Goal: Task Accomplishment & Management: Use online tool/utility

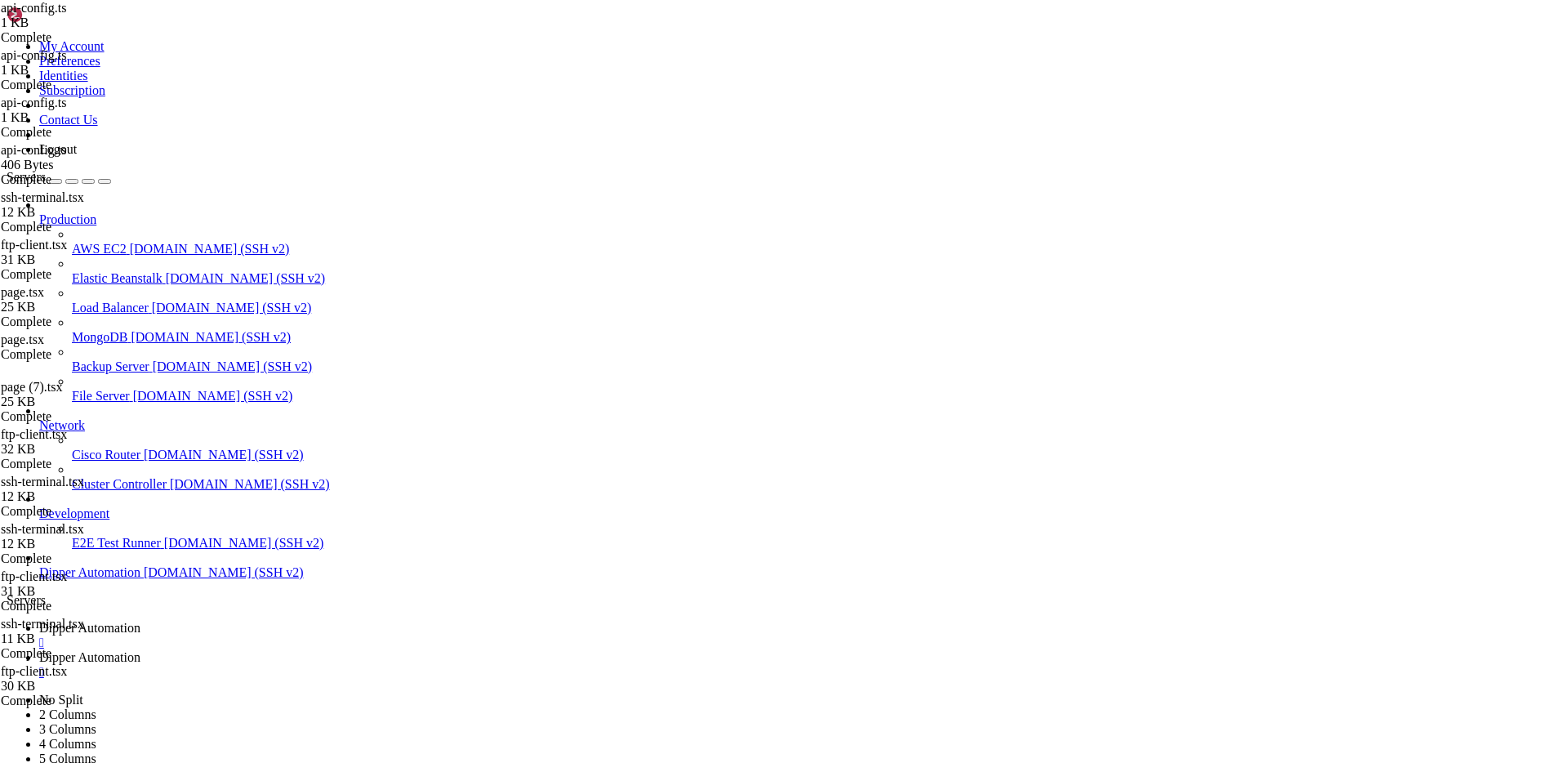
scroll to position [7, 0]
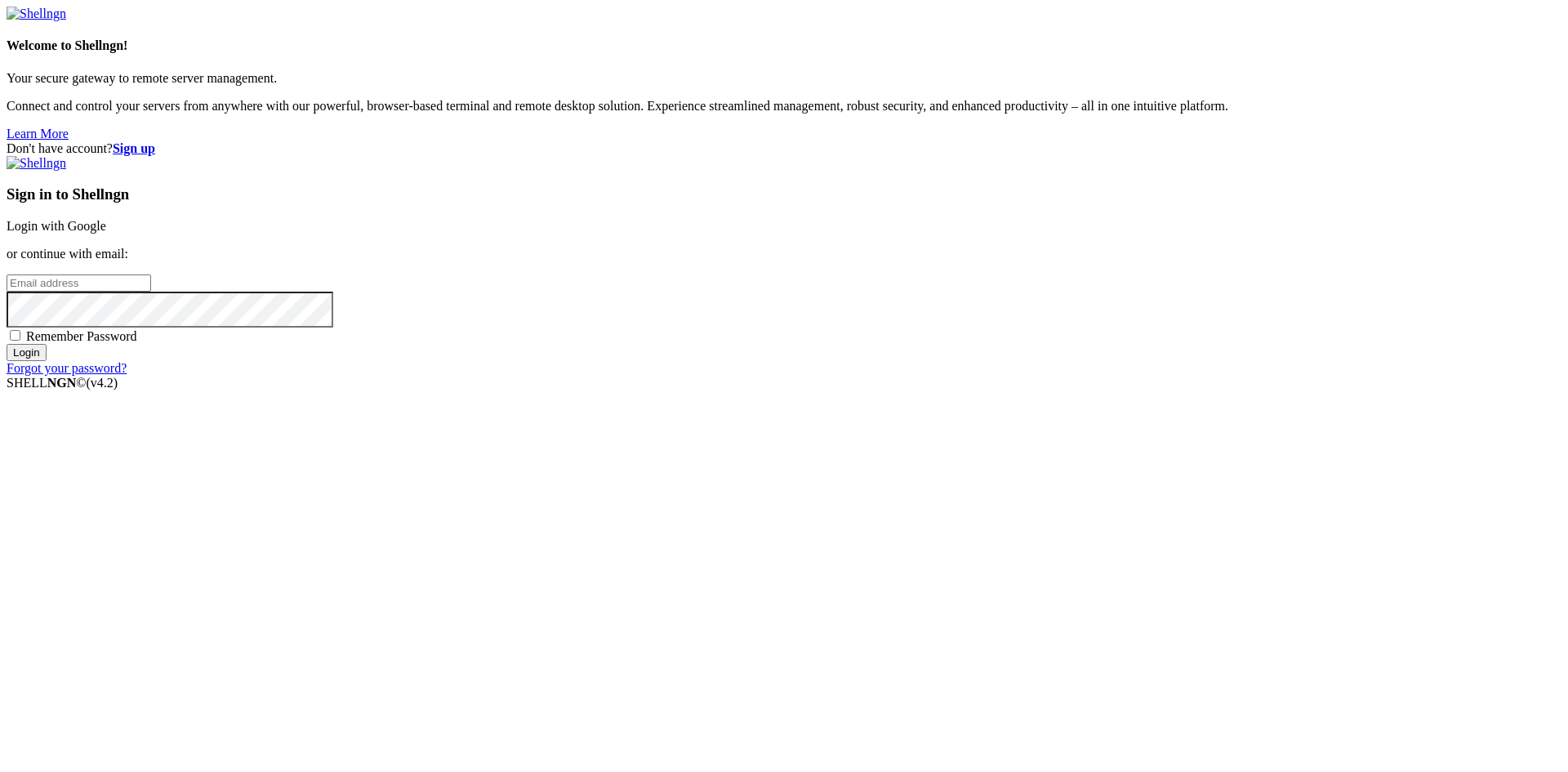
click at [106, 233] on link "Login with Google" at bounding box center [56, 226] width 100 height 14
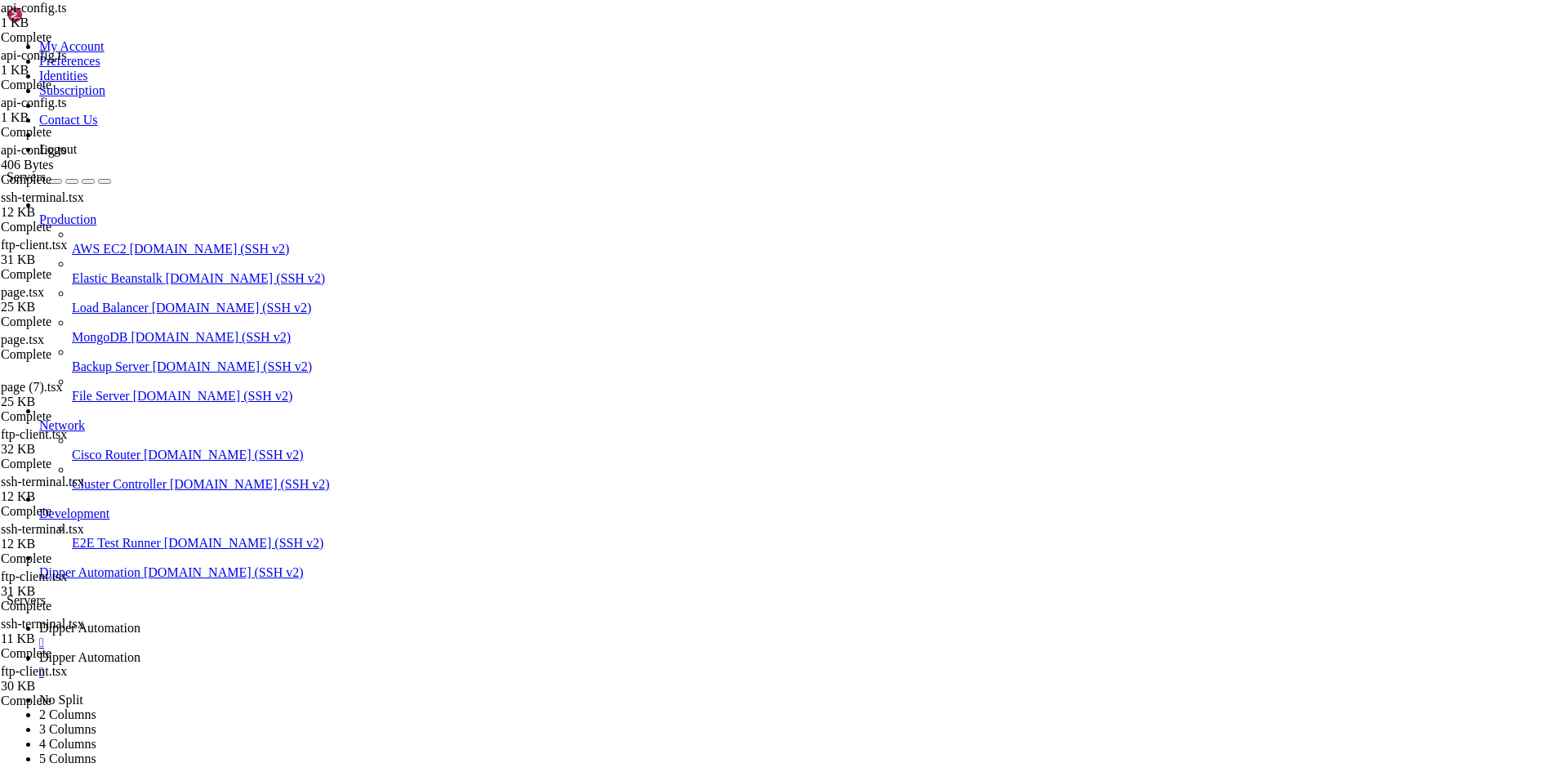
type input "/root"
click at [141, 621] on span "Dipper Automation" at bounding box center [90, 628] width 102 height 14
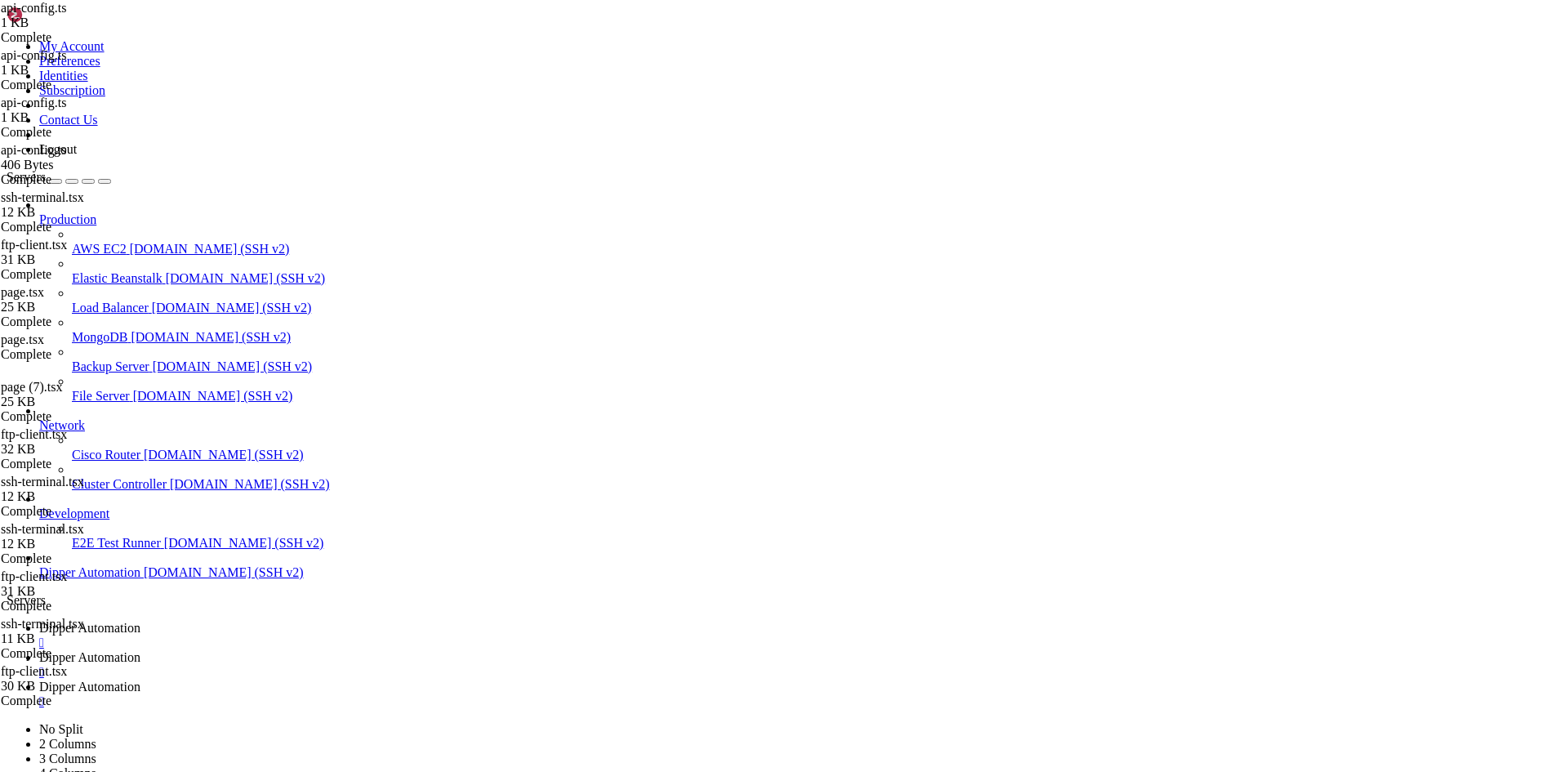
click at [411, 651] on link "Dipper Automation " at bounding box center [800, 666] width 1523 height 30
click at [647, 694] on div "" at bounding box center [800, 701] width 1523 height 15
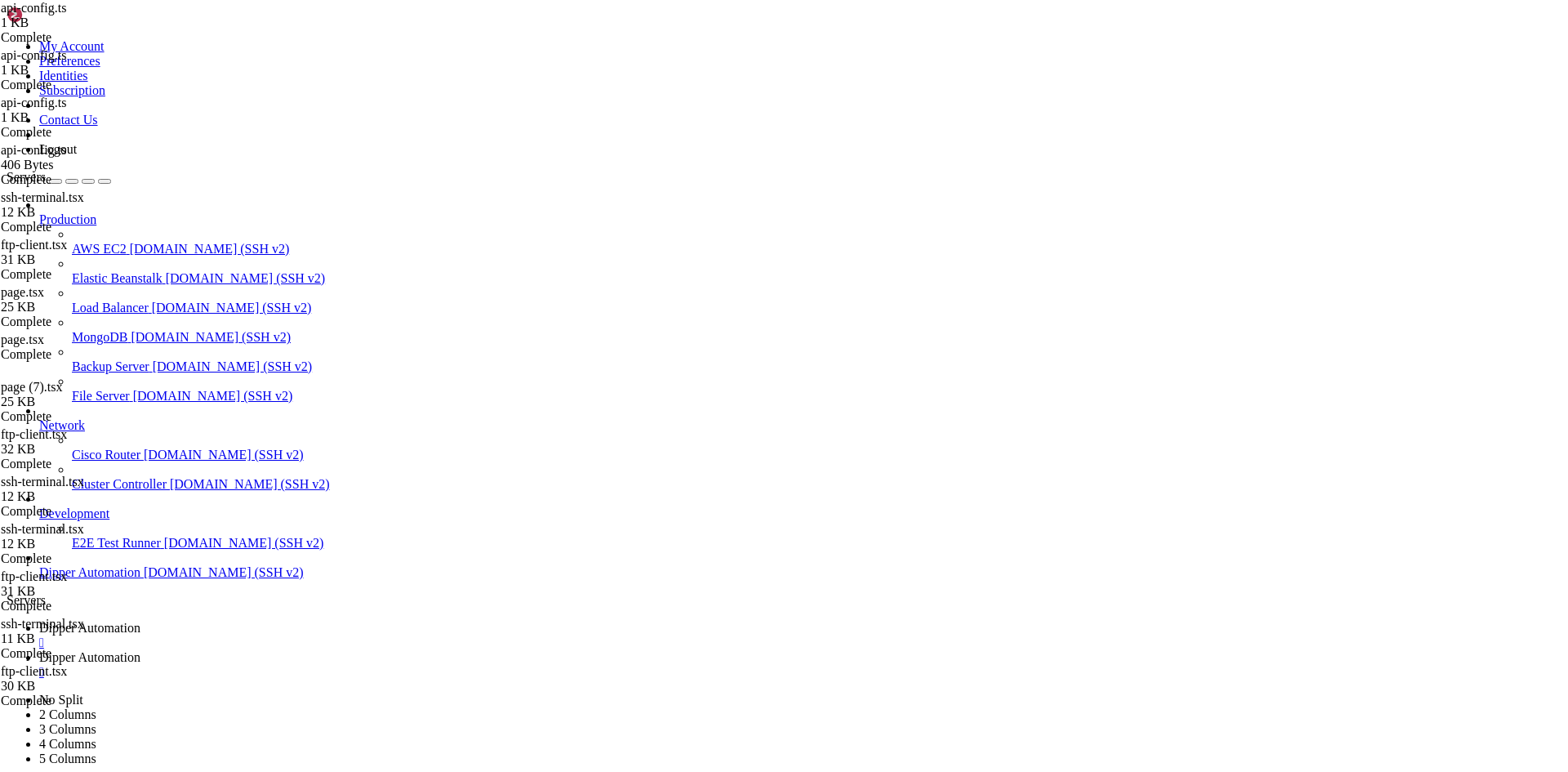
type input "/root/DipperIntegrated/backend"
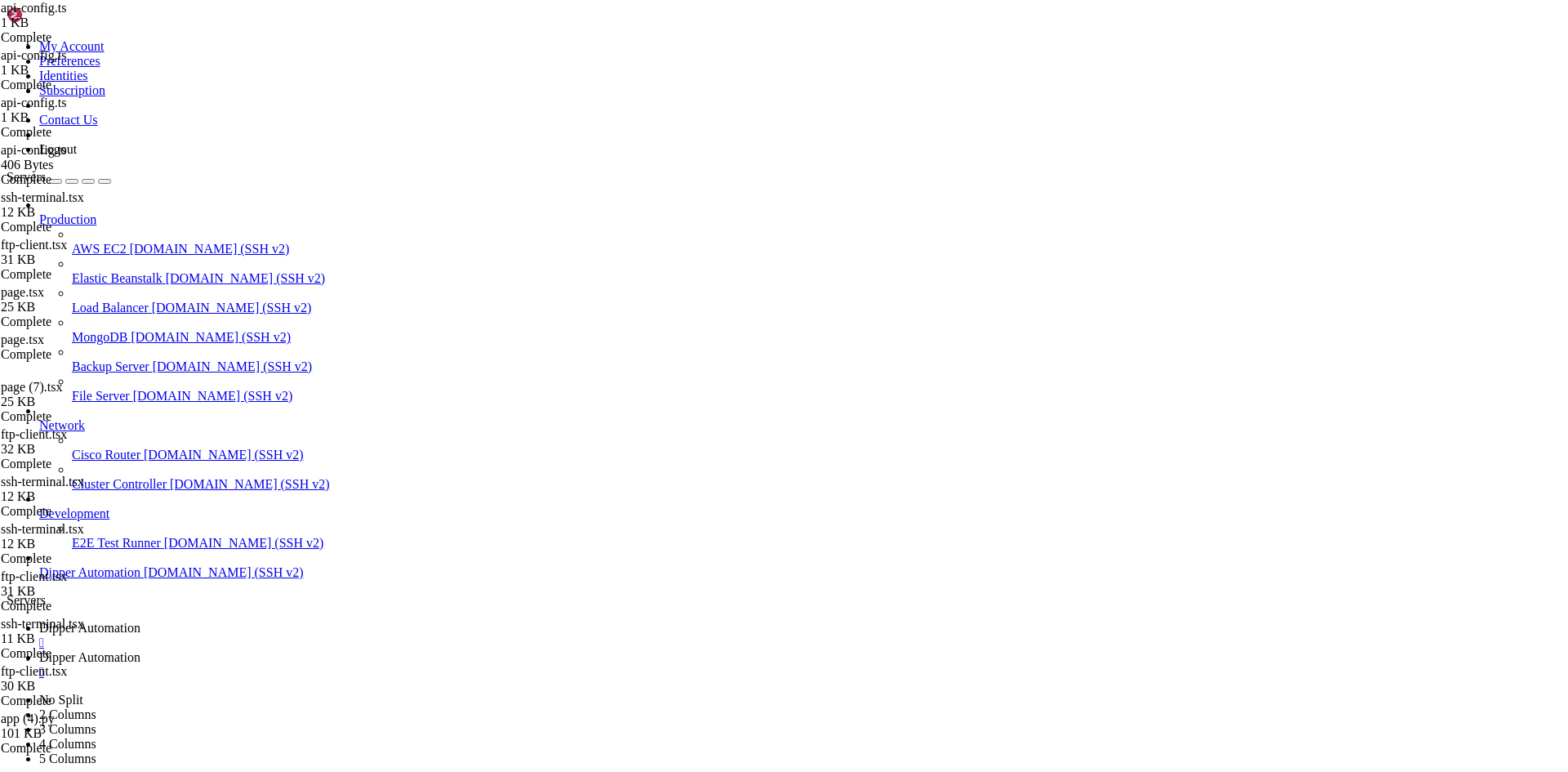
scroll to position [0, 0]
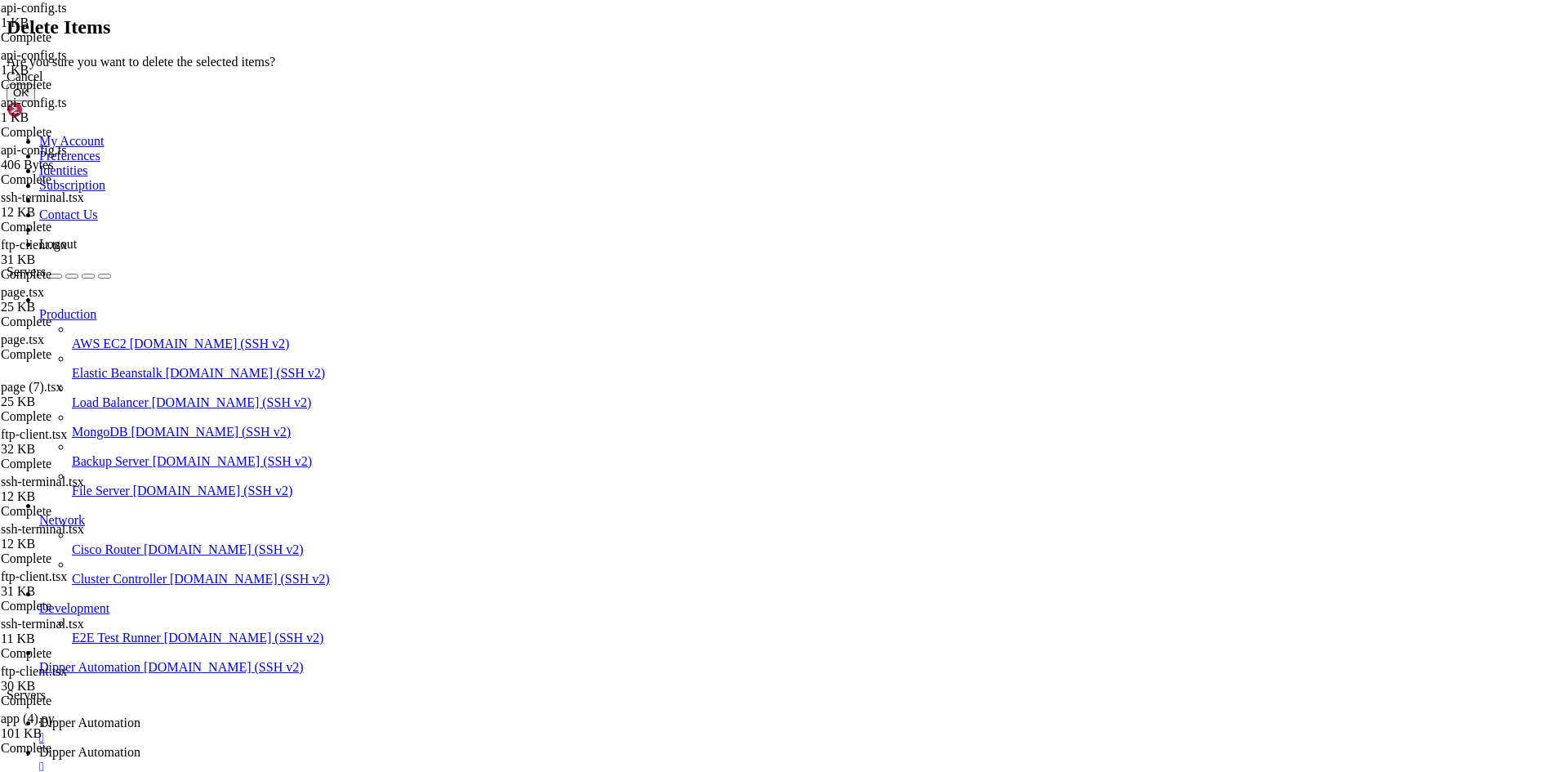
click at [35, 102] on button "OK" at bounding box center [21, 92] width 29 height 17
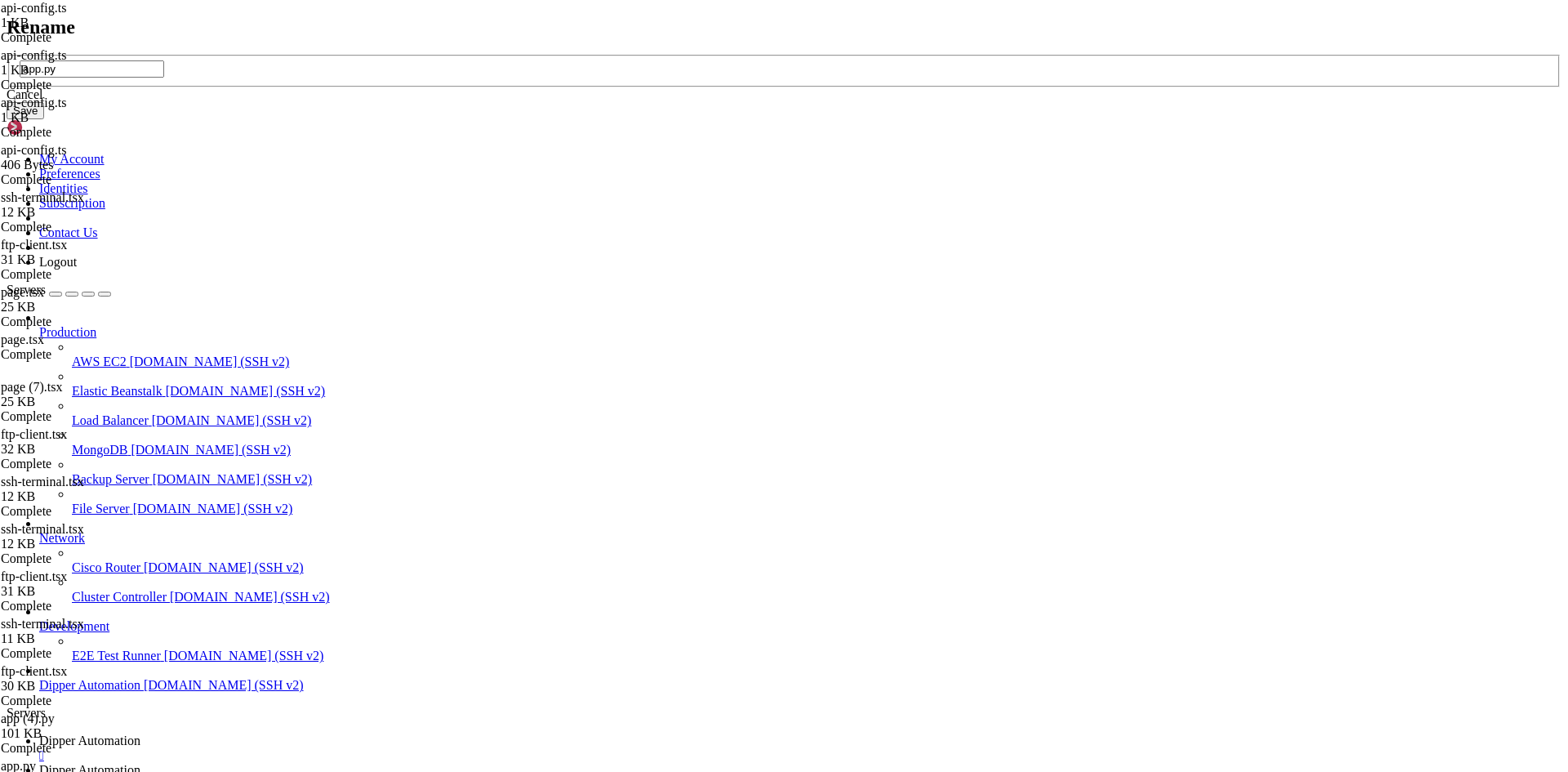
type input "app.py"
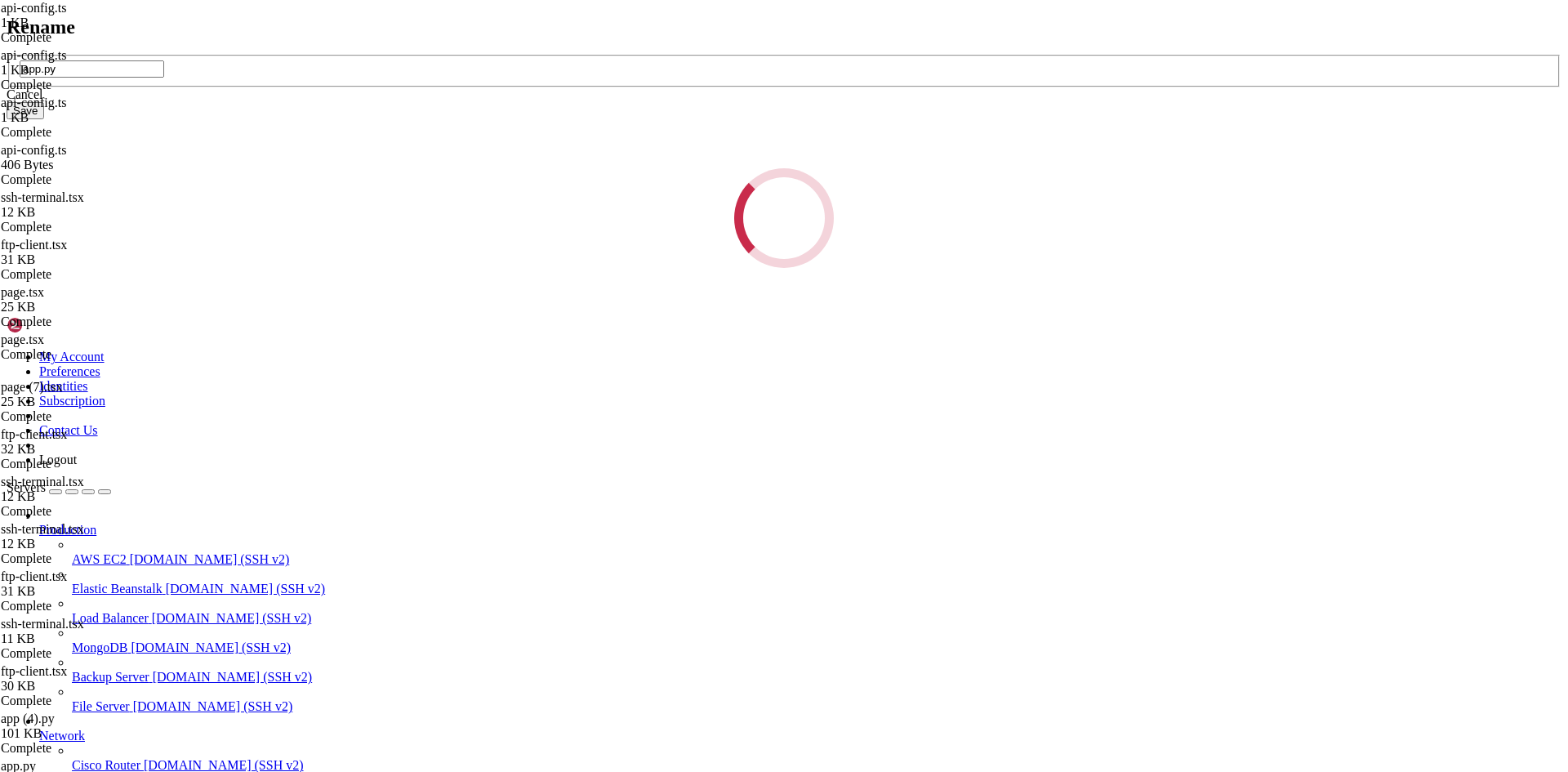
click at [911, 224] on div "Rename app.py Cancel Save Loading..." at bounding box center [784, 143] width 1555 height 252
click at [895, 233] on div "Rename app.py Cancel Save Loading..." at bounding box center [784, 143] width 1555 height 252
click at [1238, 165] on div "Rename app.py Cancel Save Loading..." at bounding box center [784, 143] width 1555 height 252
click at [918, 261] on div "Rename app.py Cancel Save Loading..." at bounding box center [784, 143] width 1555 height 252
click at [918, 224] on div "Rename app.py Cancel Save Loading..." at bounding box center [784, 143] width 1555 height 252
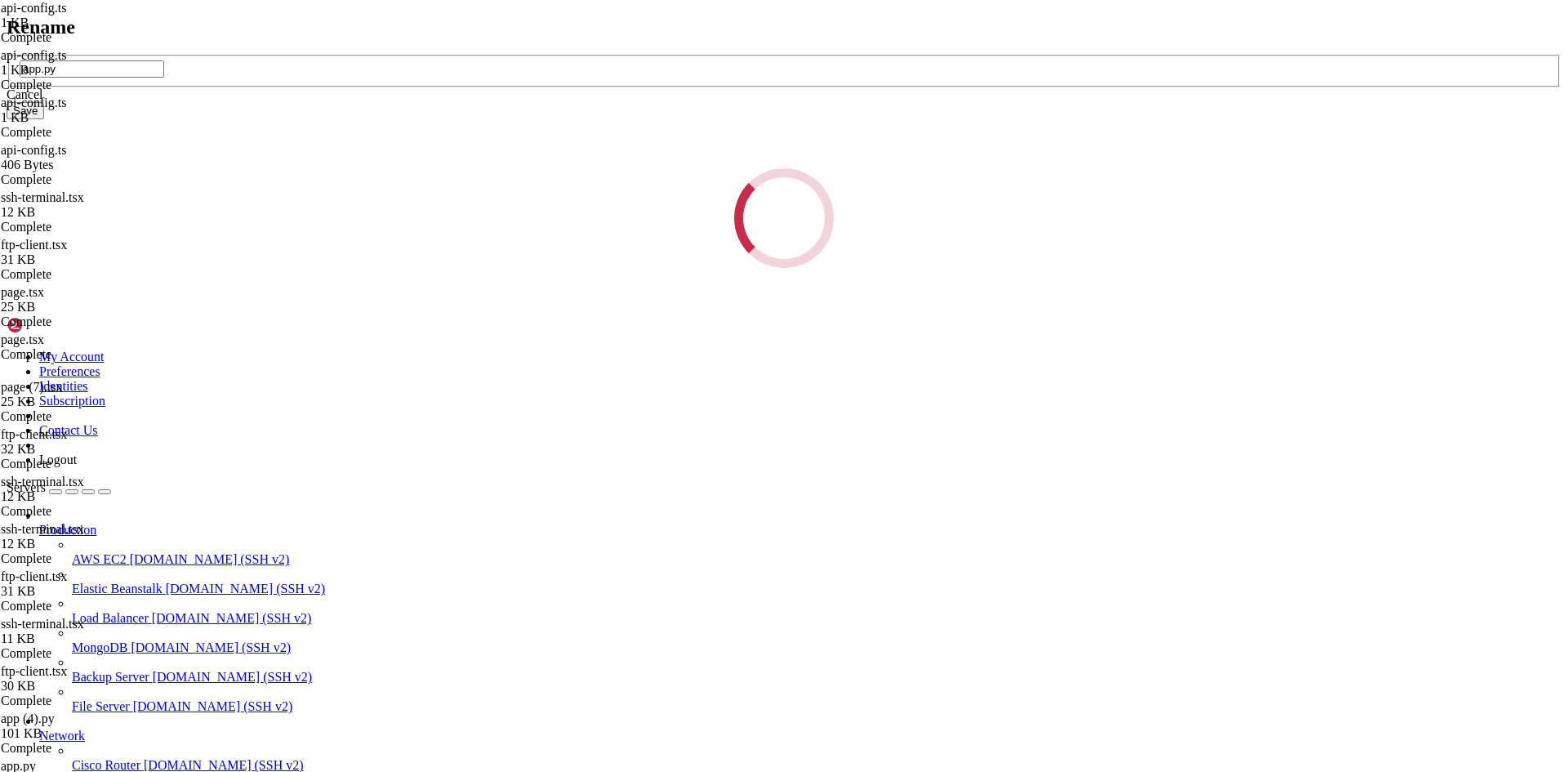
click at [889, 232] on div "Rename app.py Cancel Save Loading..." at bounding box center [784, 143] width 1555 height 252
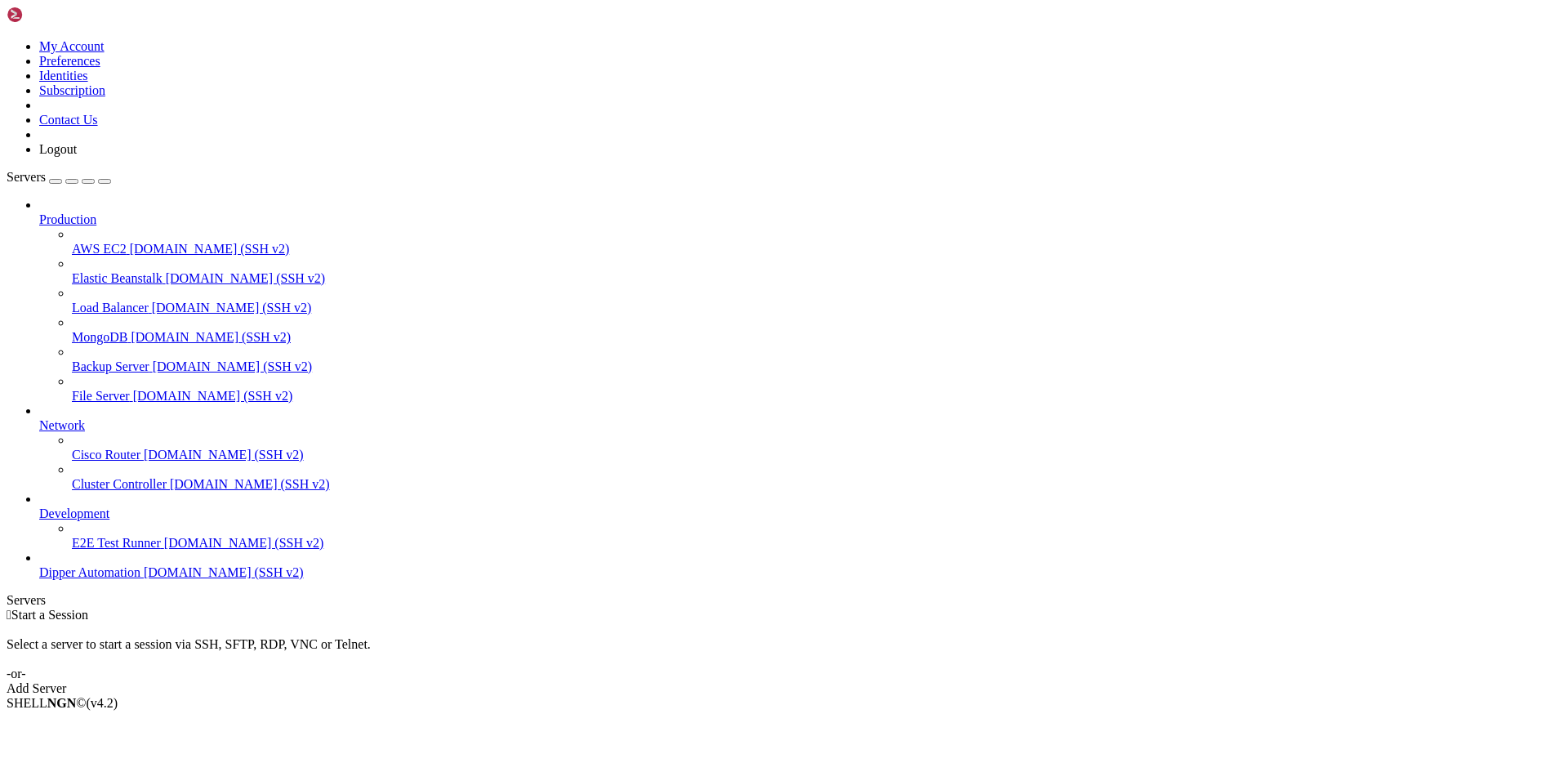
click at [51, 580] on span "Dipper Automation" at bounding box center [90, 572] width 102 height 14
click at [52, 580] on span "Dipper Automation" at bounding box center [90, 572] width 102 height 14
click at [144, 580] on span "[DOMAIN_NAME] (SSH v2)" at bounding box center [224, 572] width 160 height 14
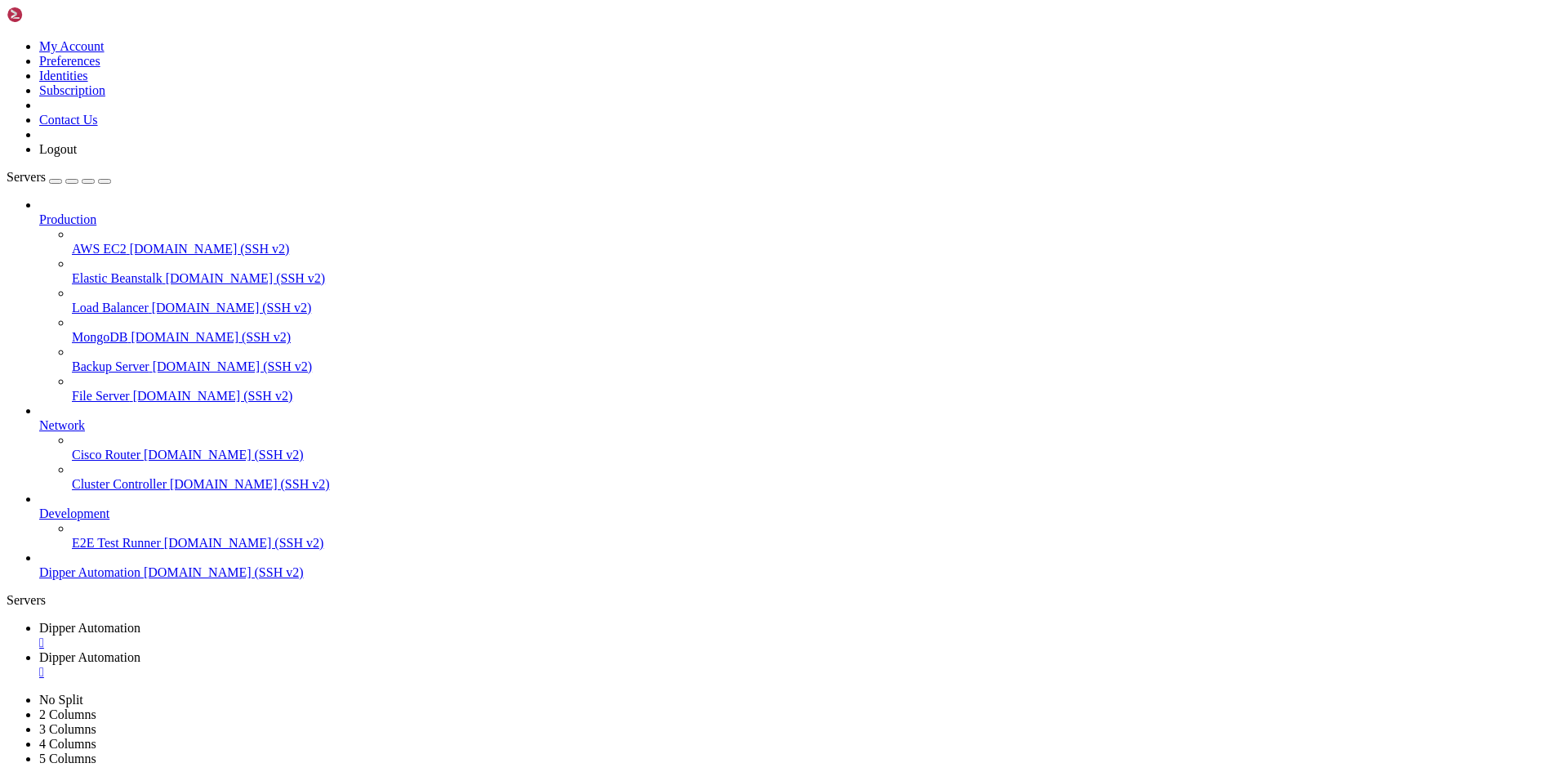
type input "/root/DipperIntegrated/components"
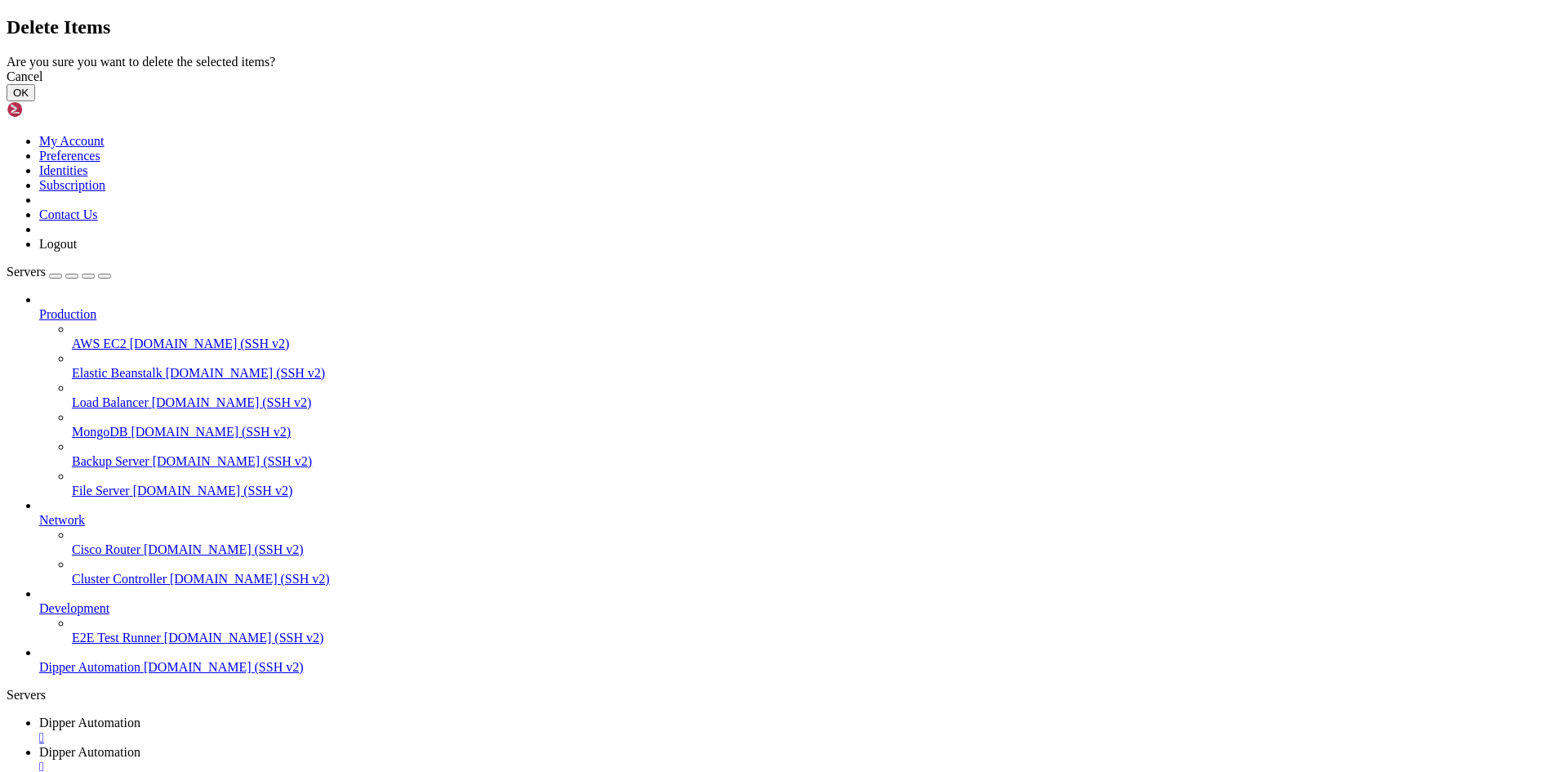
click at [35, 102] on button "OK" at bounding box center [21, 92] width 29 height 17
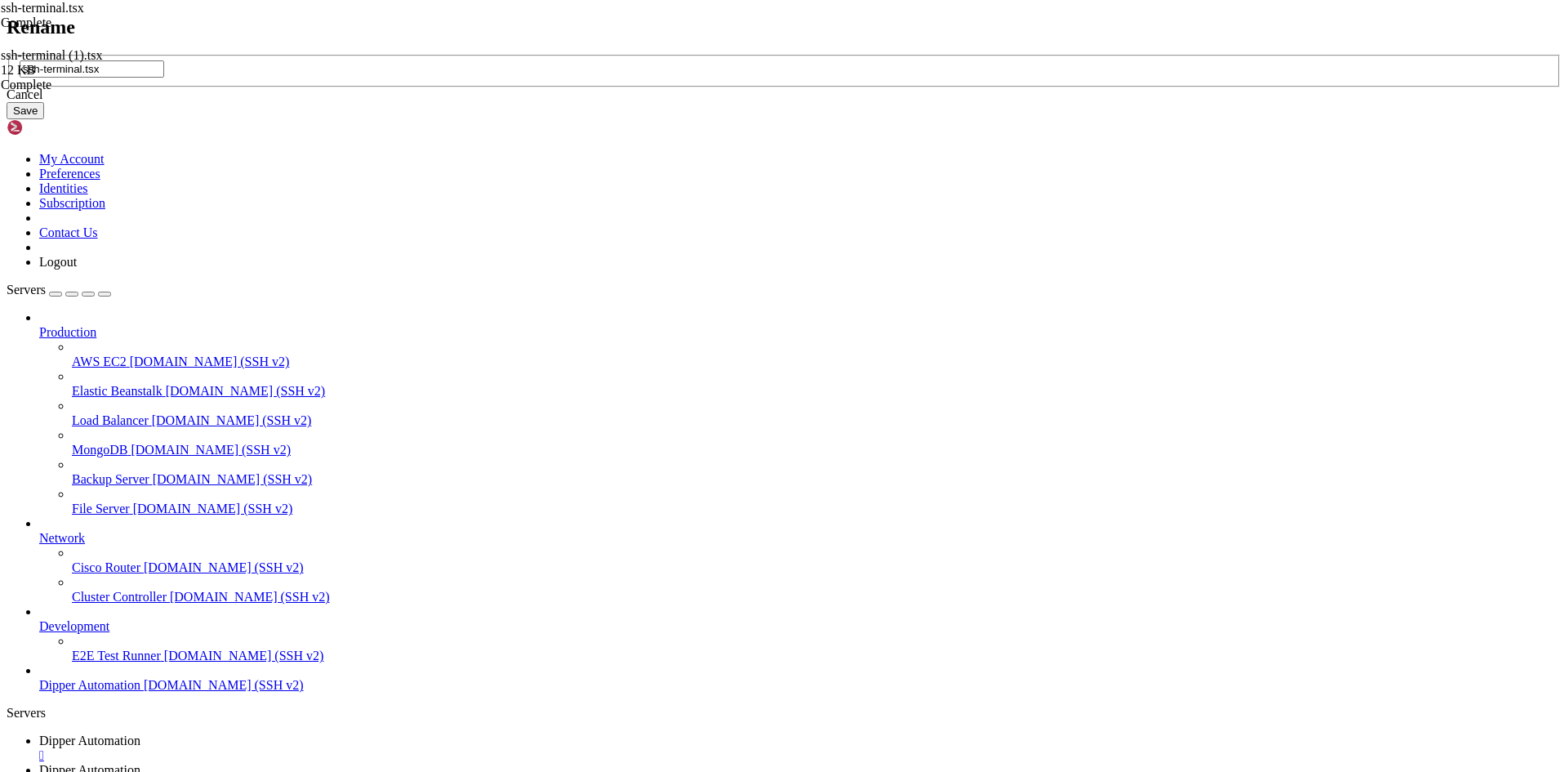
type input "ssh-terminal.tsx"
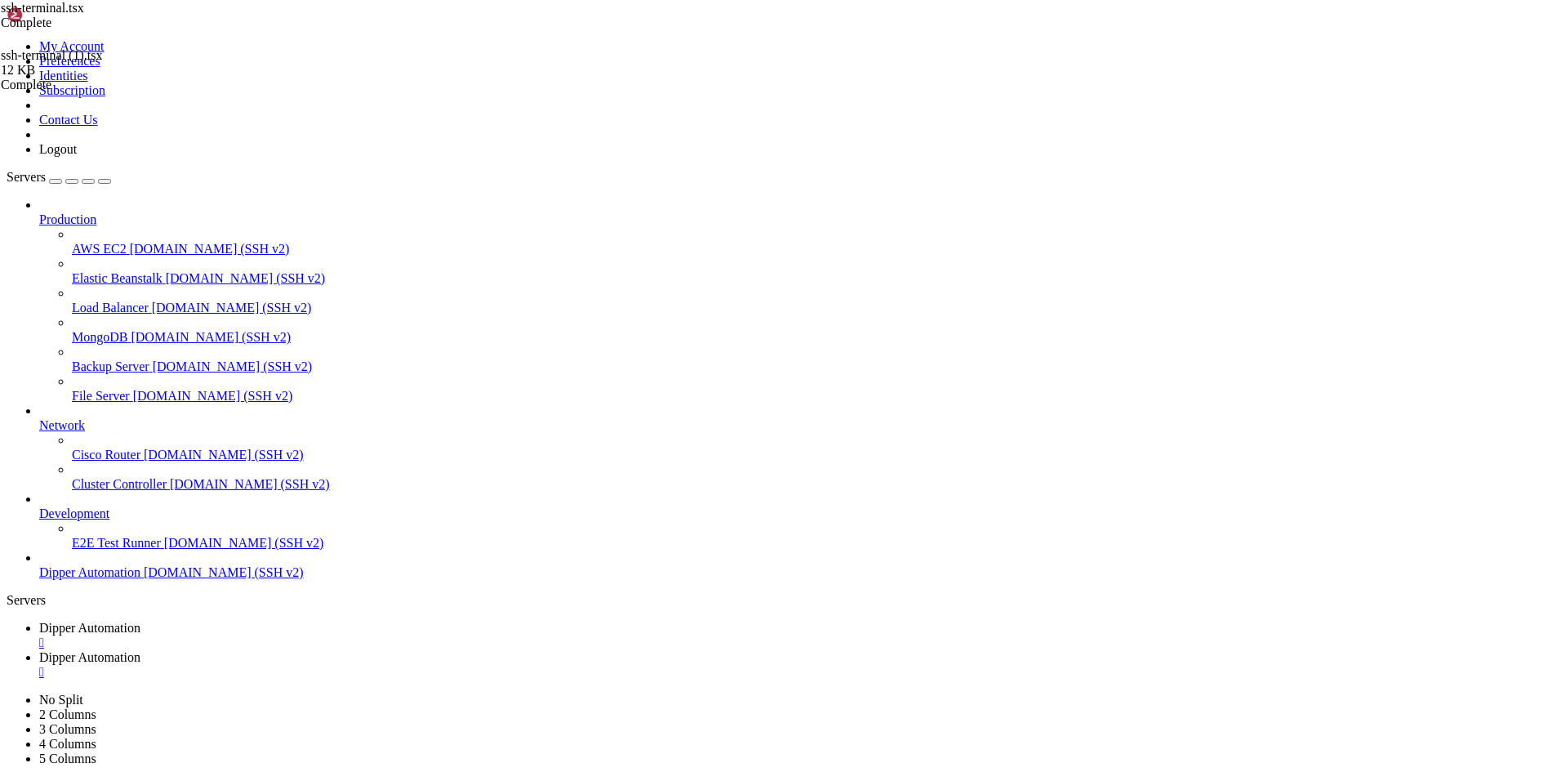
scroll to position [0, 0]
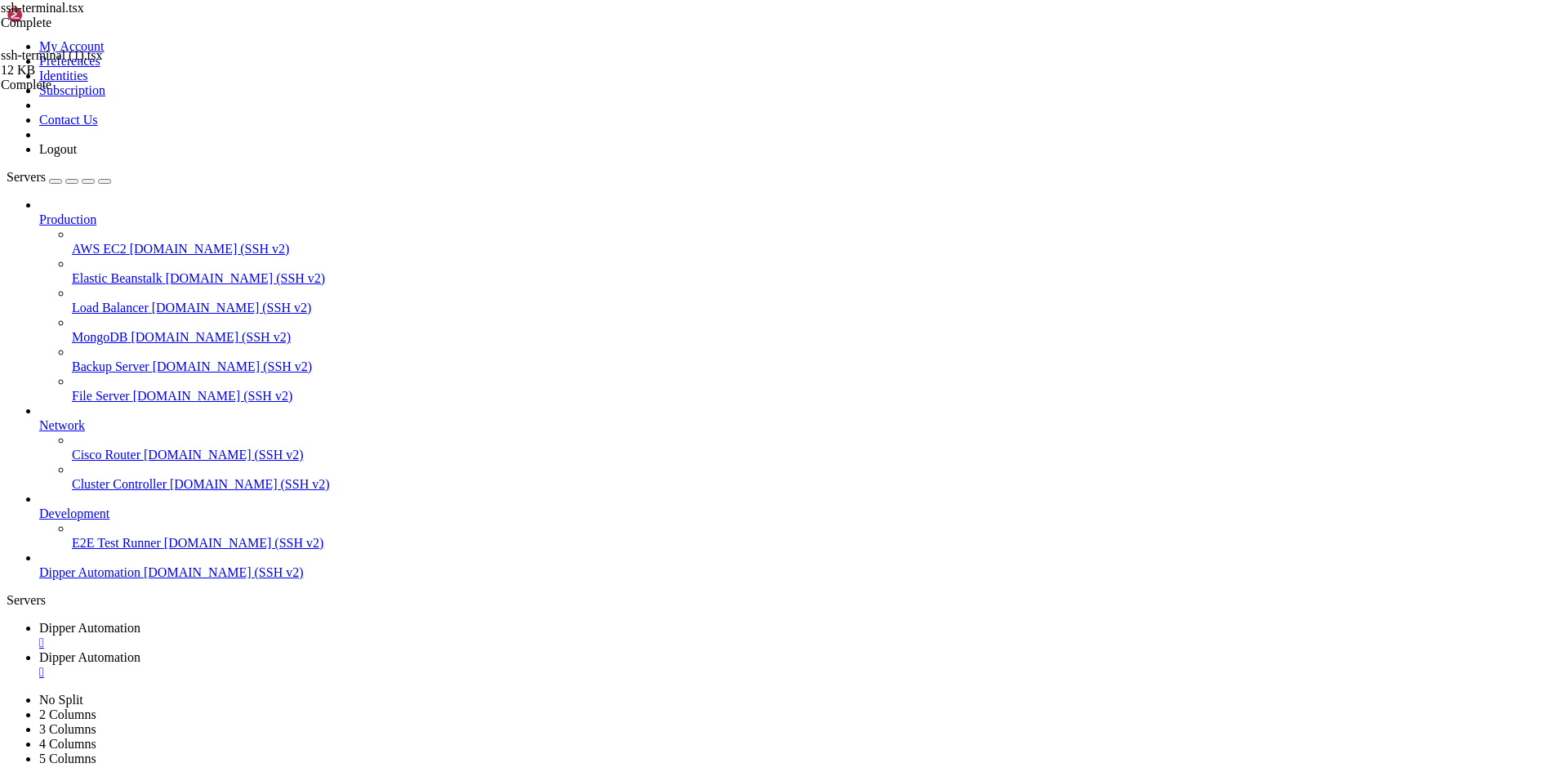
type input "/root/DipperIntegrated/backend"
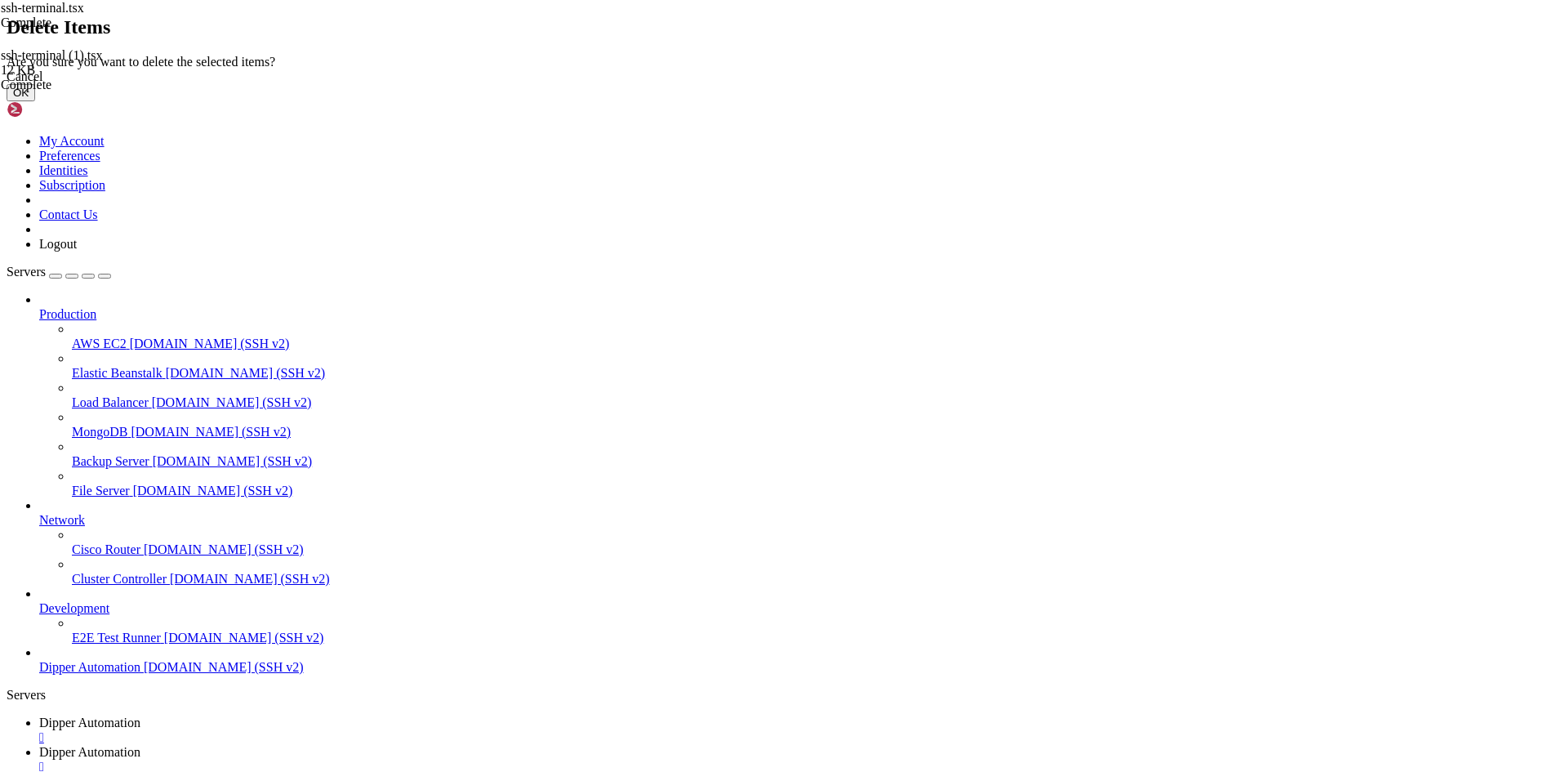
click at [35, 102] on button "OK" at bounding box center [21, 92] width 29 height 17
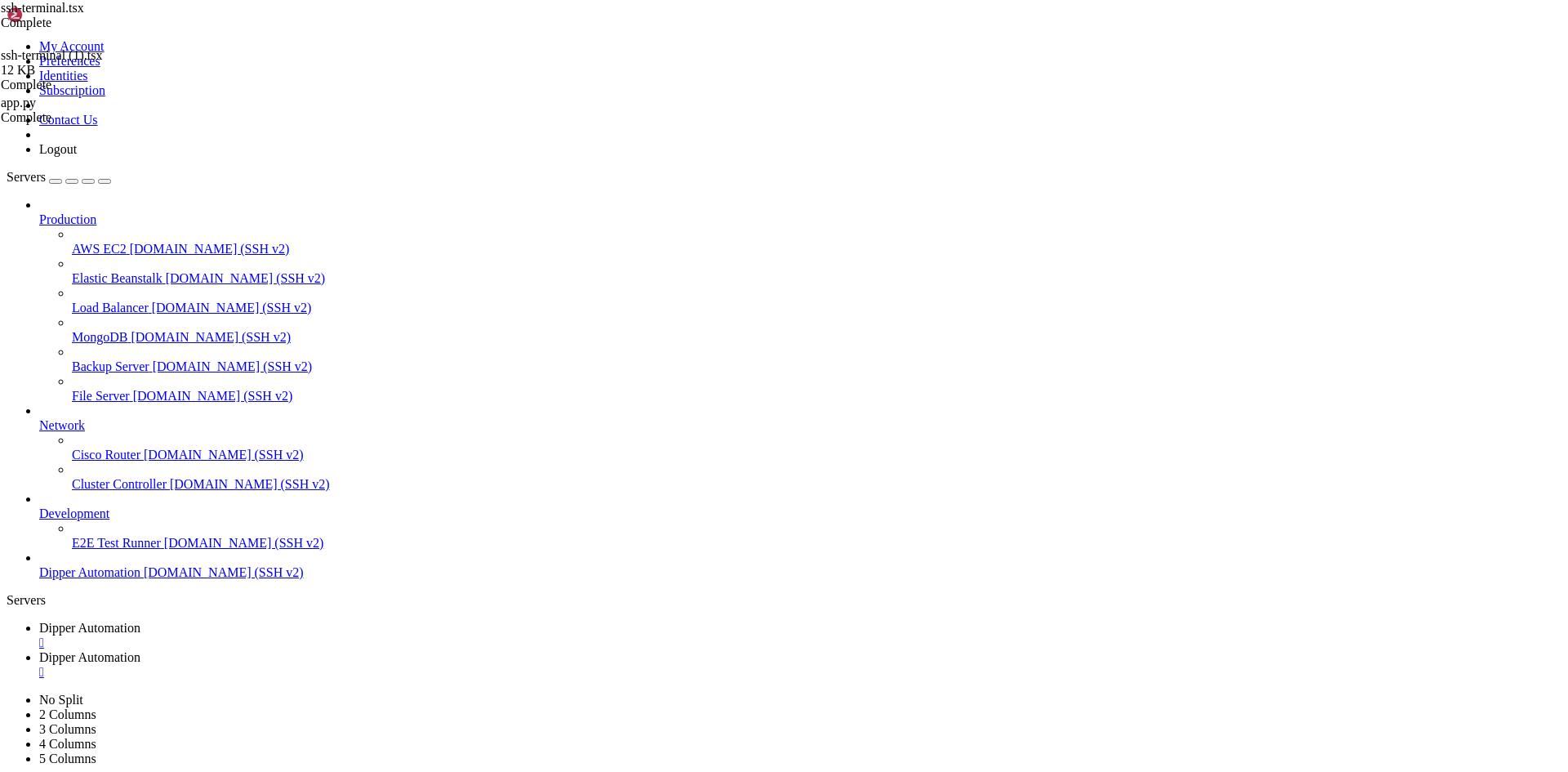
scroll to position [0, 0]
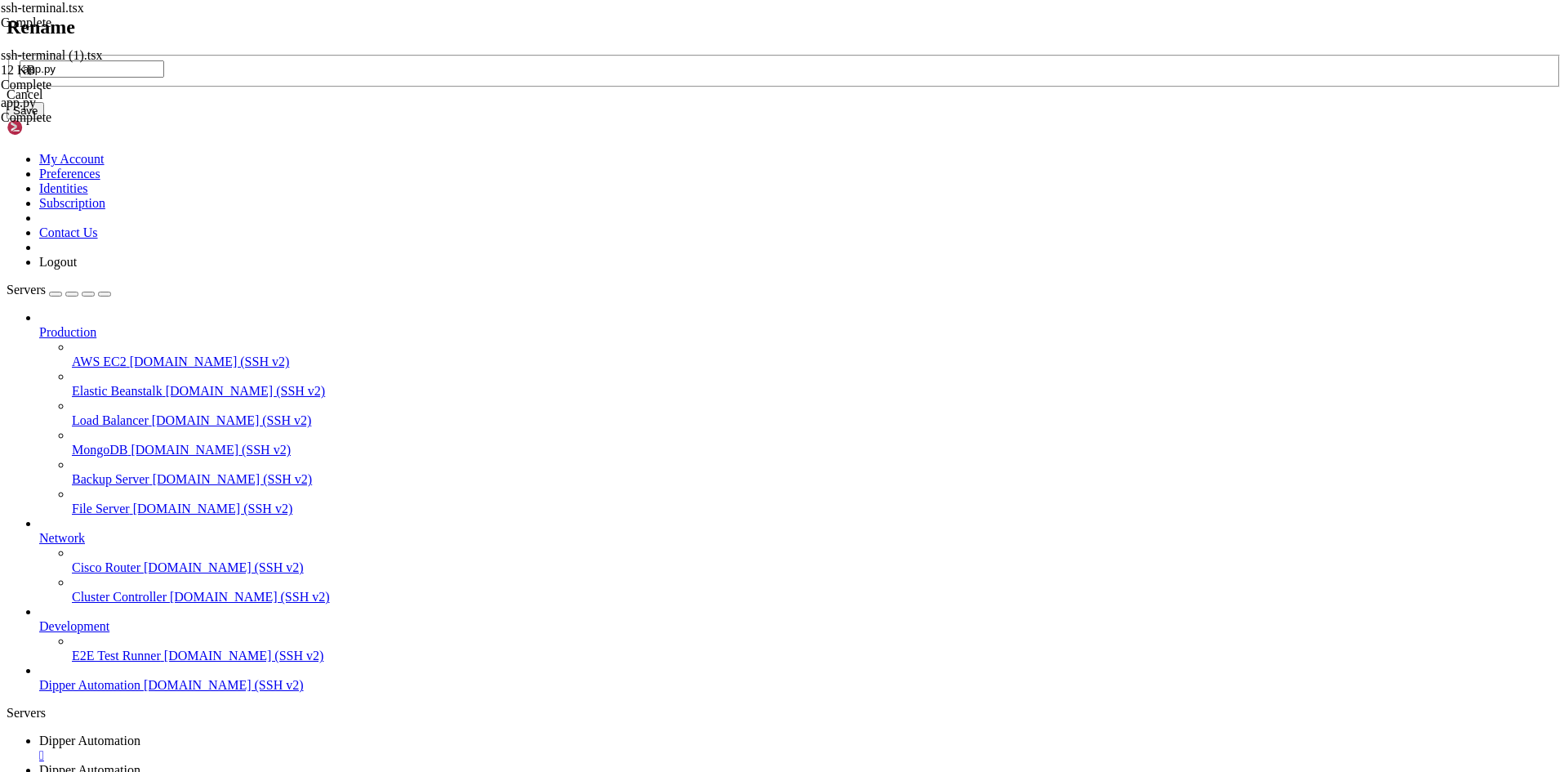
type input "app.py"
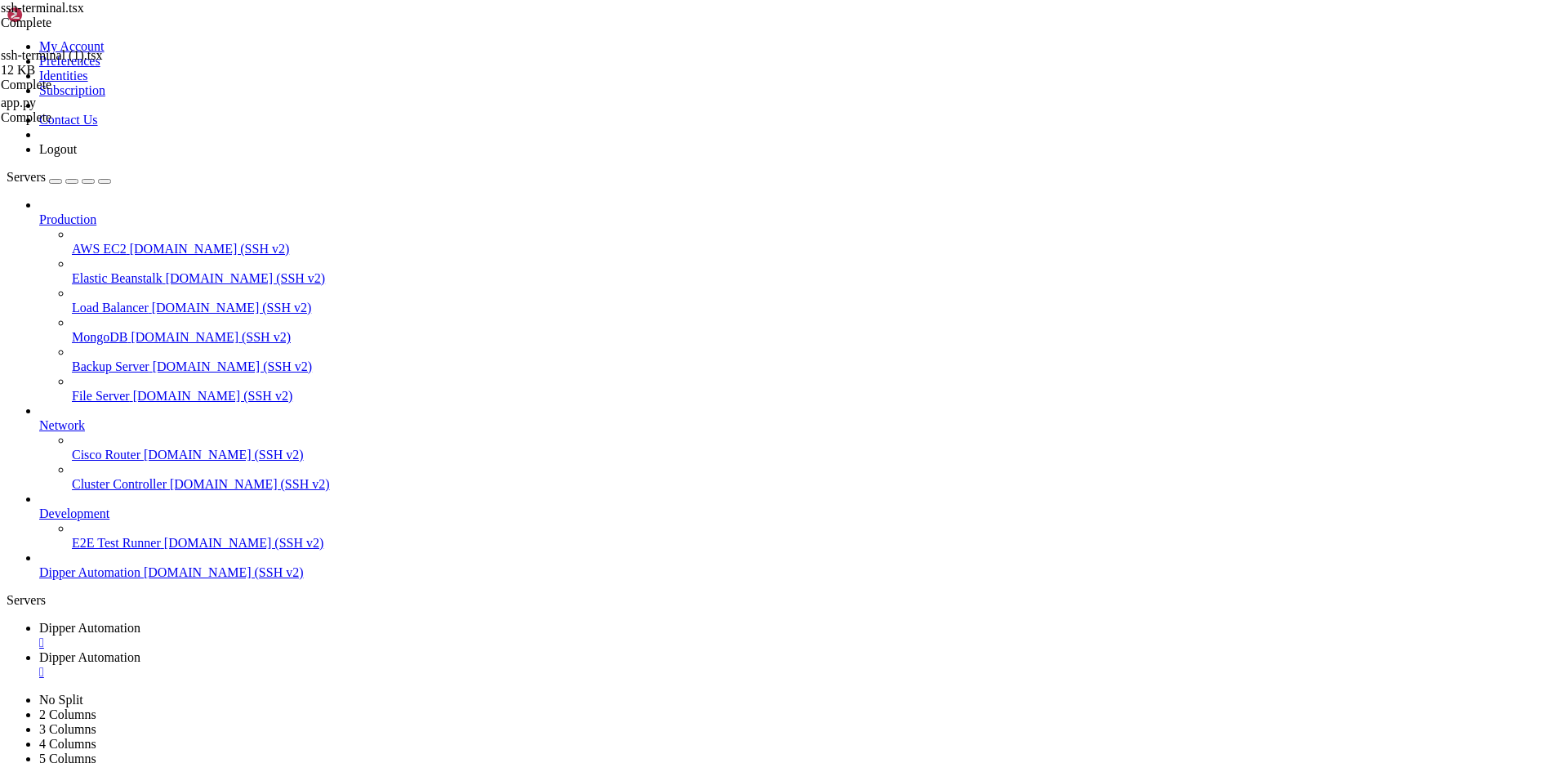
drag, startPoint x: 273, startPoint y: 17, endPoint x: 280, endPoint y: 69, distance: 52.5
click at [141, 621] on span "Dipper Automation" at bounding box center [90, 628] width 102 height 14
click at [412, 651] on link "Dipper Automation " at bounding box center [800, 666] width 1523 height 30
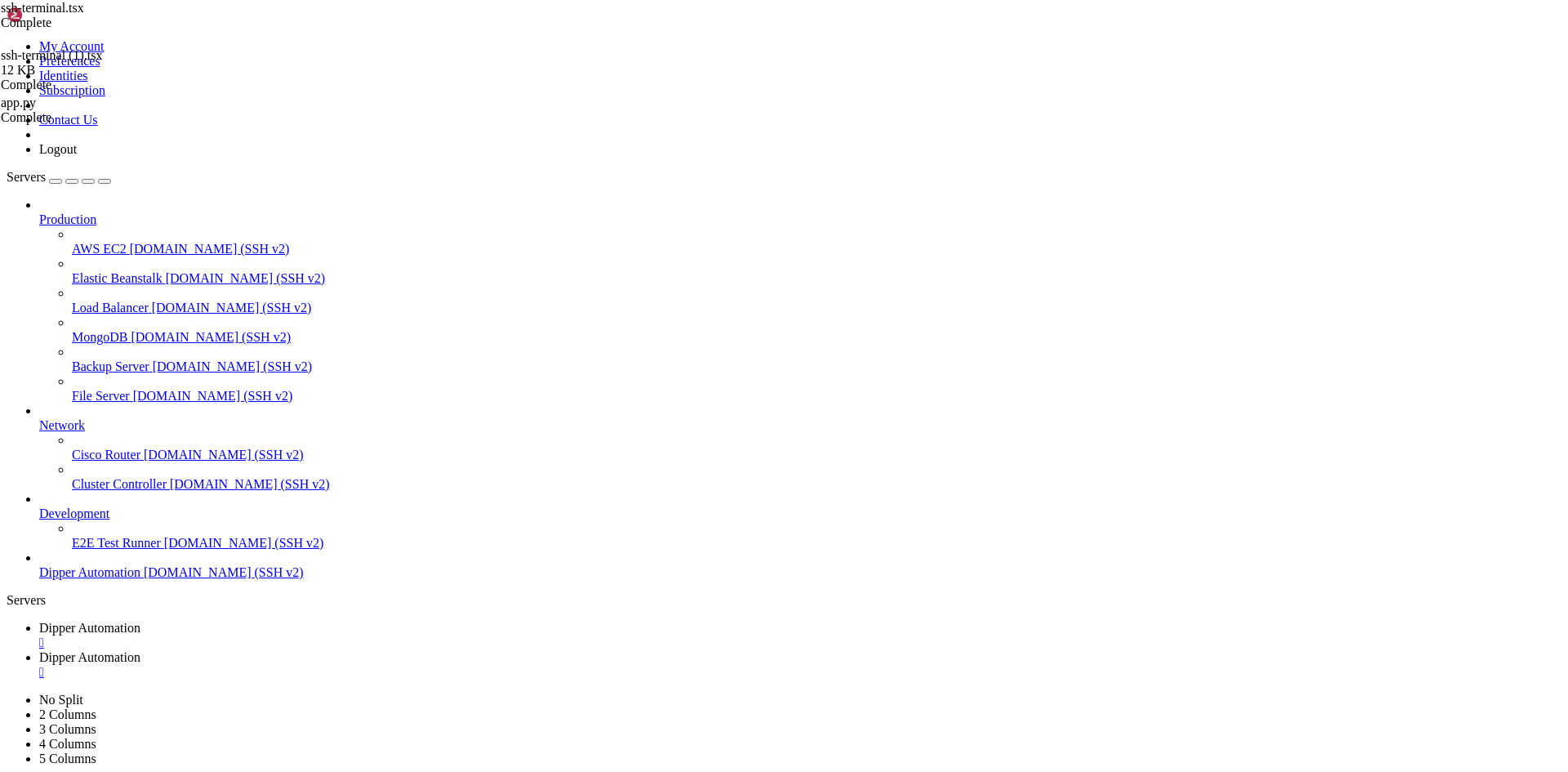
click at [141, 621] on span "Dipper Automation" at bounding box center [90, 628] width 102 height 14
click at [440, 651] on link "Dipper Automation " at bounding box center [800, 666] width 1523 height 30
click at [303, 621] on link "Dipper Automation " at bounding box center [800, 636] width 1523 height 30
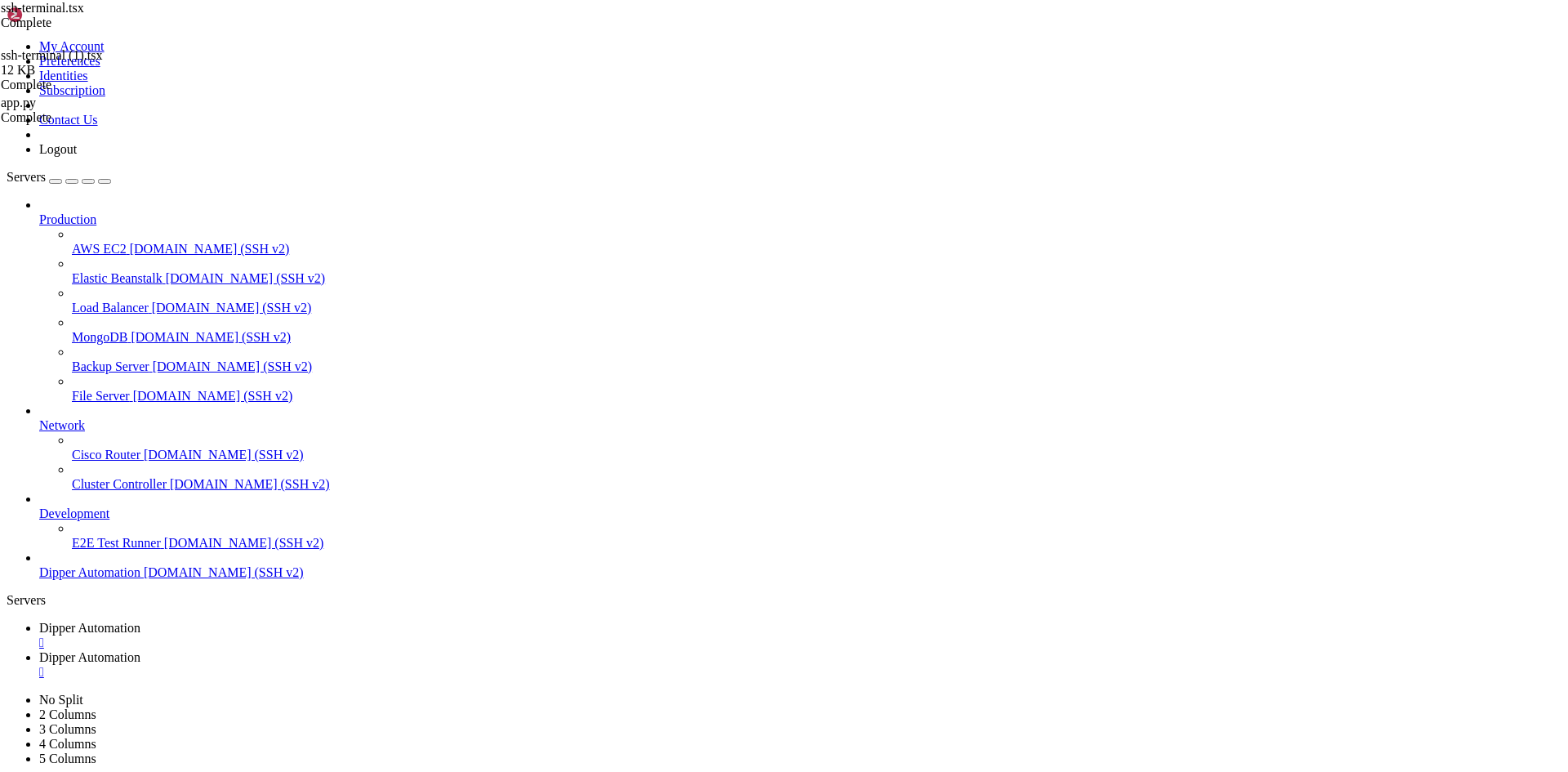
scroll to position [5861, 0]
click at [141, 651] on span "Dipper Automation" at bounding box center [90, 658] width 102 height 14
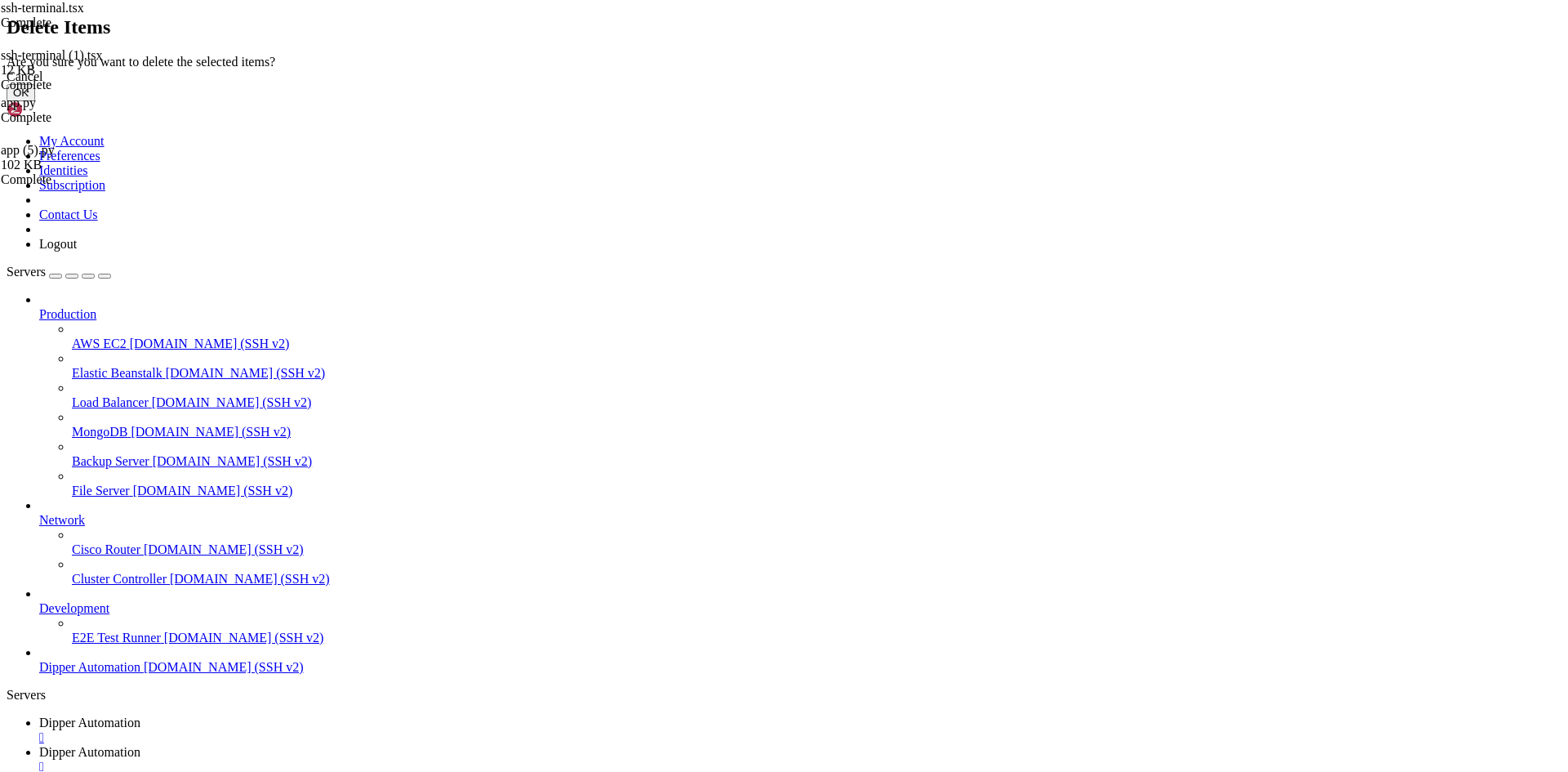
click at [35, 102] on button "OK" at bounding box center [21, 92] width 29 height 17
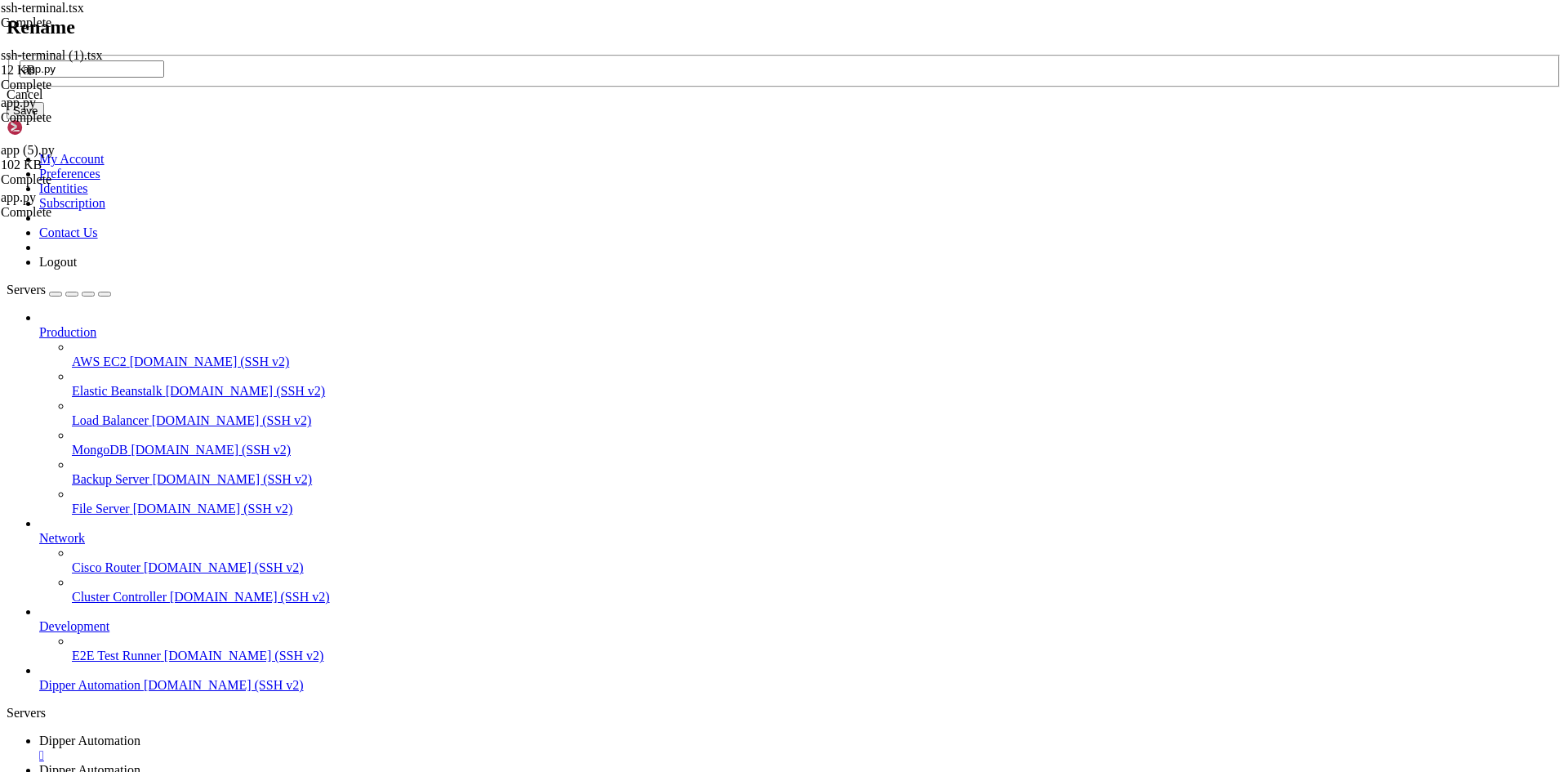
type input "app.py"
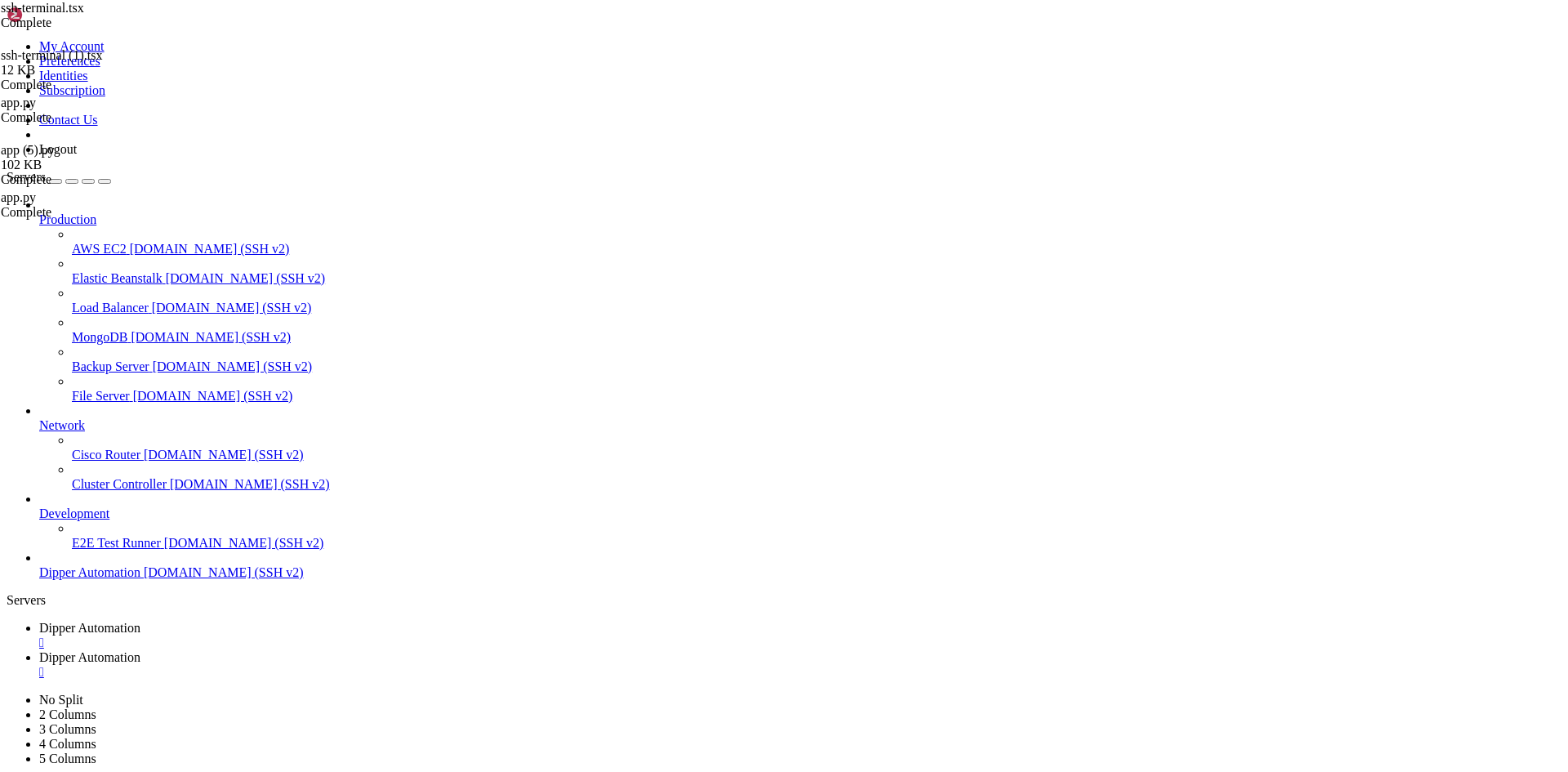
click at [292, 621] on link "Dipper Automation " at bounding box center [800, 636] width 1523 height 30
